Goal: Task Accomplishment & Management: Complete application form

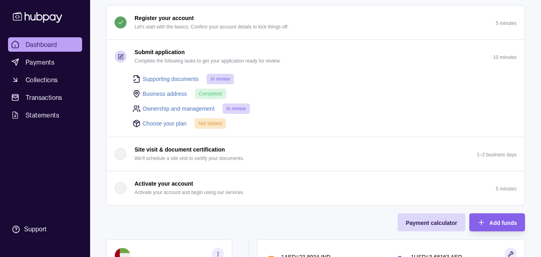
scroll to position [64, 0]
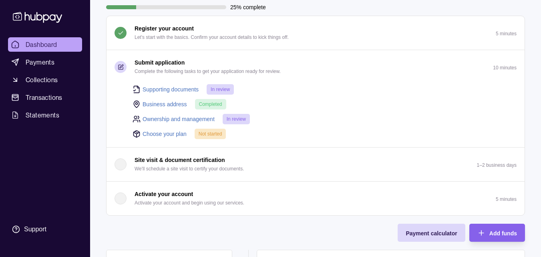
click at [134, 61] on div "Submit application Complete the following tasks to get your application ready f…" at bounding box center [197, 67] width 166 height 18
